Goal: Information Seeking & Learning: Understand process/instructions

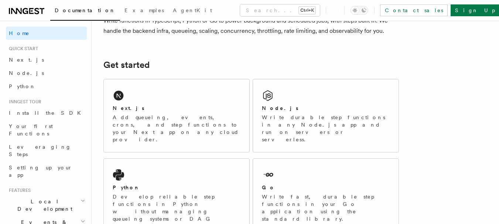
scroll to position [75, 0]
click at [182, 119] on p "Add queueing, events, crons, and step functions to your Next app on any cloud p…" at bounding box center [177, 128] width 128 height 30
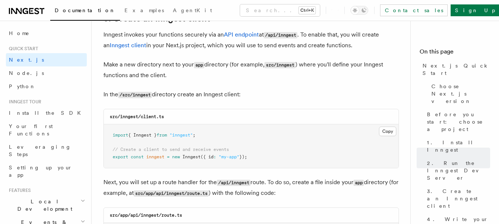
scroll to position [889, 0]
click at [385, 130] on button "Copy Copied" at bounding box center [387, 131] width 17 height 10
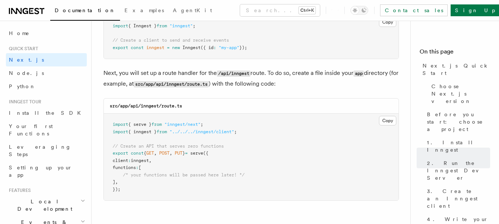
scroll to position [998, 0]
copy code "src/app/api/inngest/route.ts"
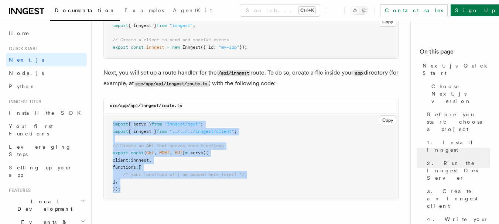
drag, startPoint x: 121, startPoint y: 189, endPoint x: 110, endPoint y: 123, distance: 67.4
type textarea "**********"
click at [110, 123] on pre "import { serve } from "inngest/next" ; import { inngest } from "../../../innges…" at bounding box center [251, 156] width 295 height 87
copy code "import { serve } from "inngest/next" ; import { inngest } from "../../../innges…"
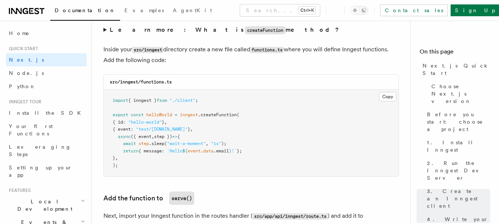
scroll to position [1295, 0]
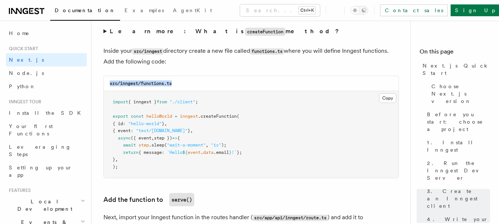
copy code "src/inngest/functions.ts"
click at [386, 99] on button "Copy Copied" at bounding box center [387, 98] width 17 height 10
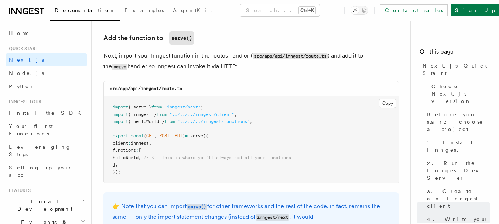
scroll to position [1457, 0]
copy code "src/app/api/inngest/route.ts"
click at [390, 105] on button "Copy Copied" at bounding box center [387, 103] width 17 height 10
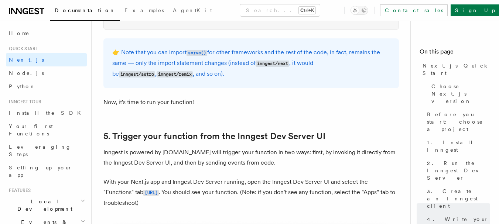
scroll to position [1607, 0]
